Goal: Book appointment/travel/reservation

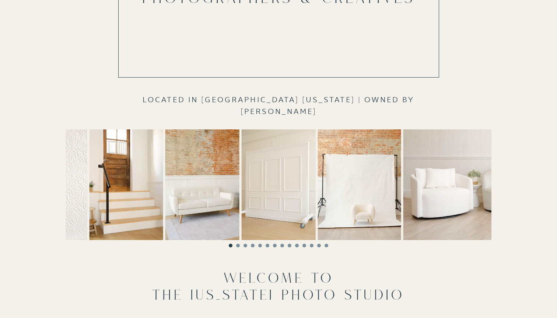
scroll to position [146, 0]
click at [237, 246] on li "Page dot 2" at bounding box center [238, 246] width 4 height 4
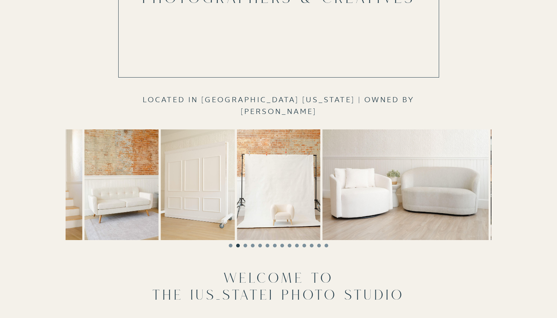
click at [245, 246] on li "Page dot 3" at bounding box center [245, 246] width 4 height 4
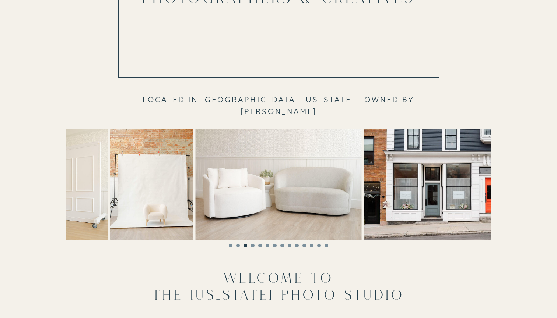
click at [251, 246] on li "Page dot 4" at bounding box center [253, 246] width 4 height 4
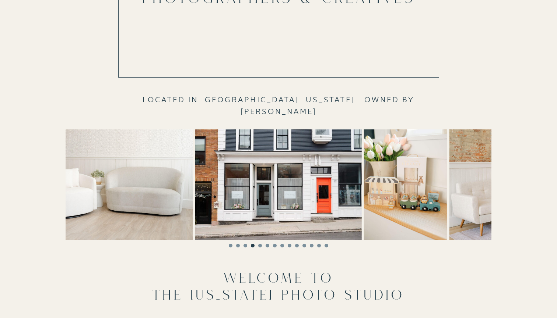
click at [260, 246] on li "Page dot 5" at bounding box center [260, 246] width 4 height 4
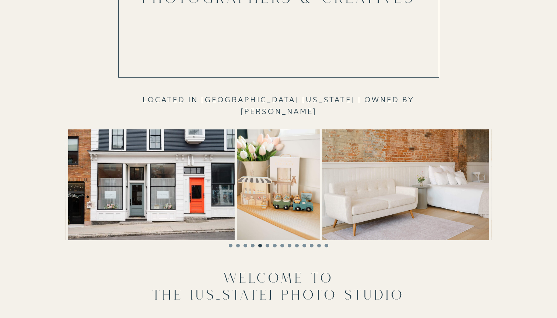
click at [266, 246] on li "Page dot 6" at bounding box center [267, 246] width 4 height 4
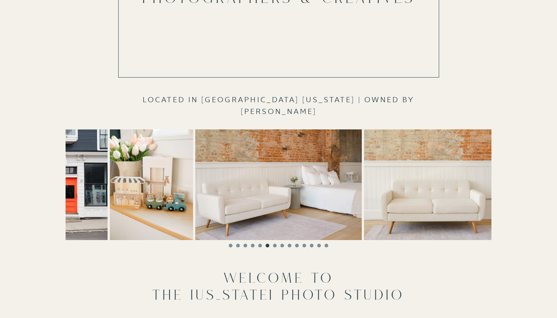
click at [274, 247] on li "Page dot 7" at bounding box center [275, 246] width 4 height 4
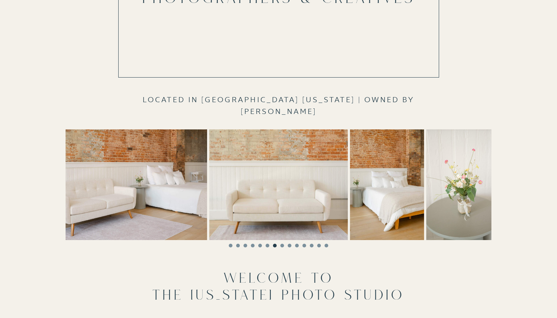
click at [281, 246] on li "Page dot 8" at bounding box center [282, 246] width 4 height 4
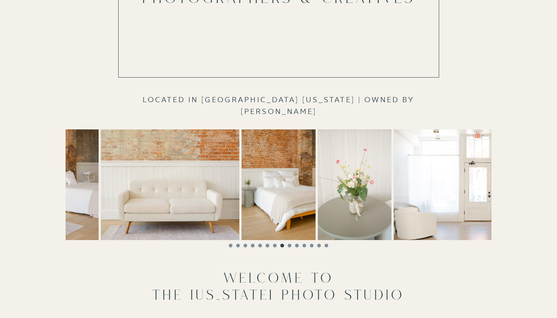
click at [289, 246] on li "Page dot 9" at bounding box center [290, 246] width 4 height 4
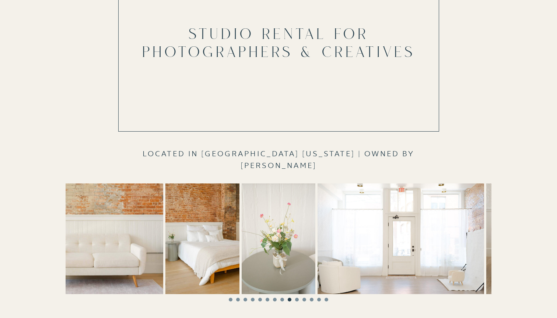
scroll to position [98, 0]
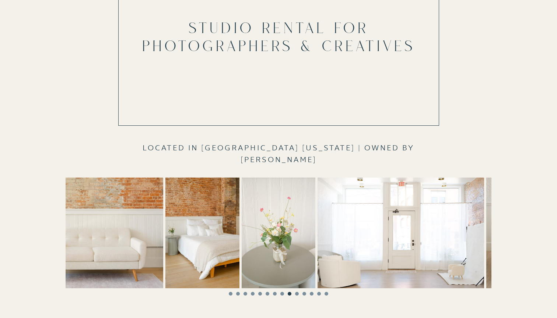
click at [297, 294] on li "Page dot 10" at bounding box center [297, 294] width 4 height 4
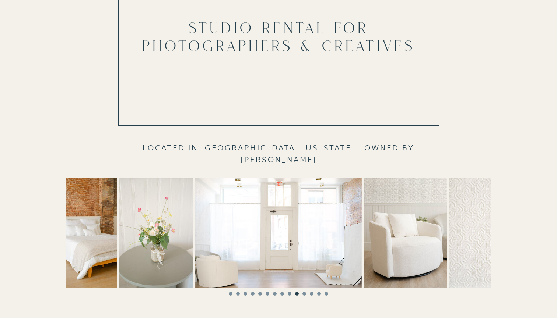
click at [304, 294] on li "Page dot 11" at bounding box center [304, 294] width 4 height 4
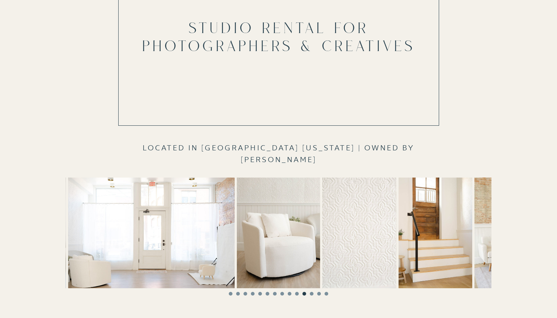
click at [310, 294] on li "Page dot 12" at bounding box center [312, 294] width 4 height 4
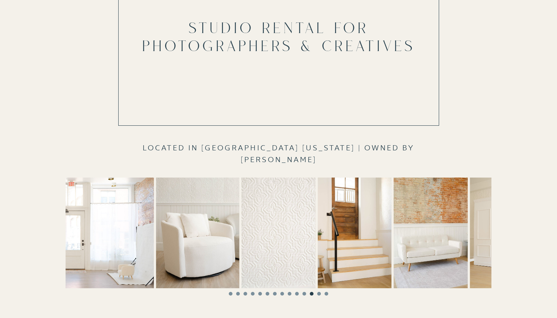
click at [318, 294] on li "Page dot 13" at bounding box center [319, 294] width 4 height 4
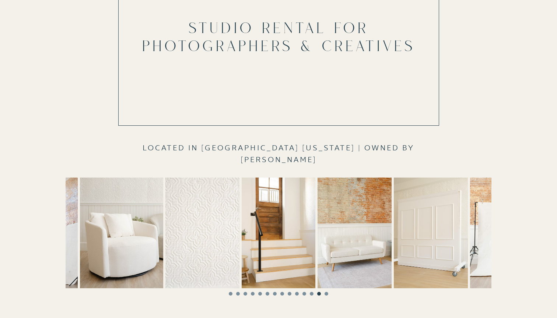
click at [326, 294] on li "Page dot 14" at bounding box center [326, 294] width 4 height 4
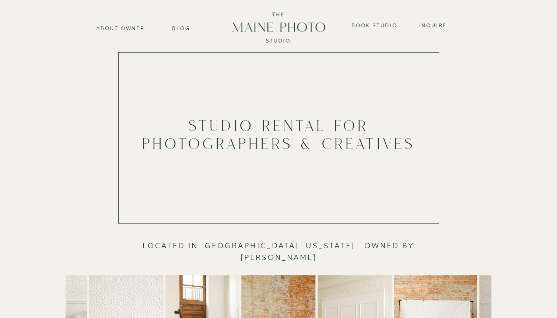
scroll to position [0, 0]
click at [372, 26] on nav "Book Studio" at bounding box center [374, 24] width 50 height 6
